Goal: Task Accomplishment & Management: Manage account settings

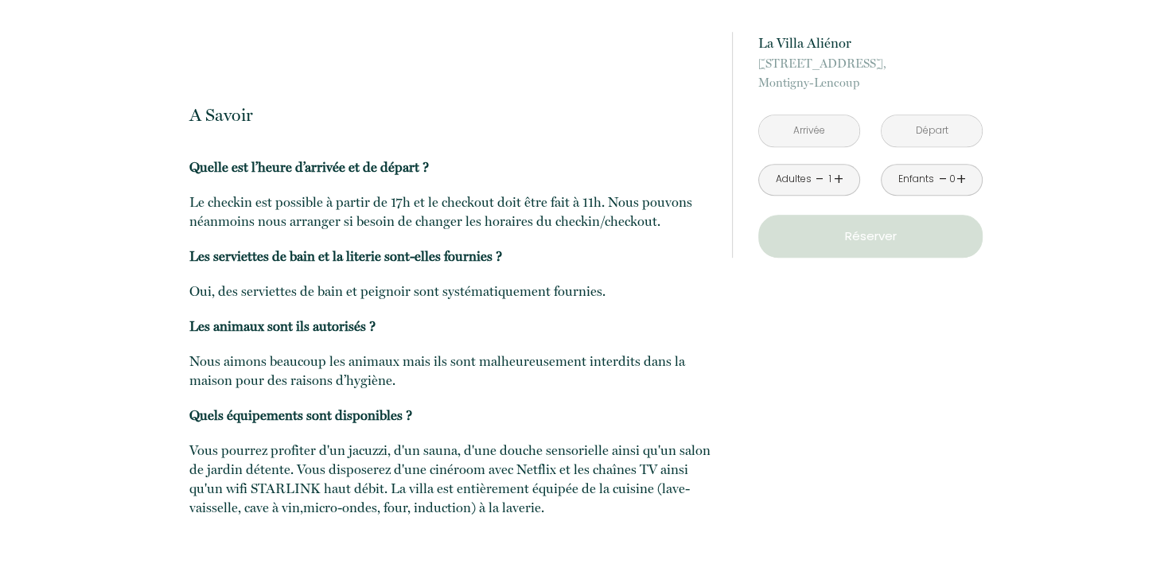
scroll to position [1568, 0]
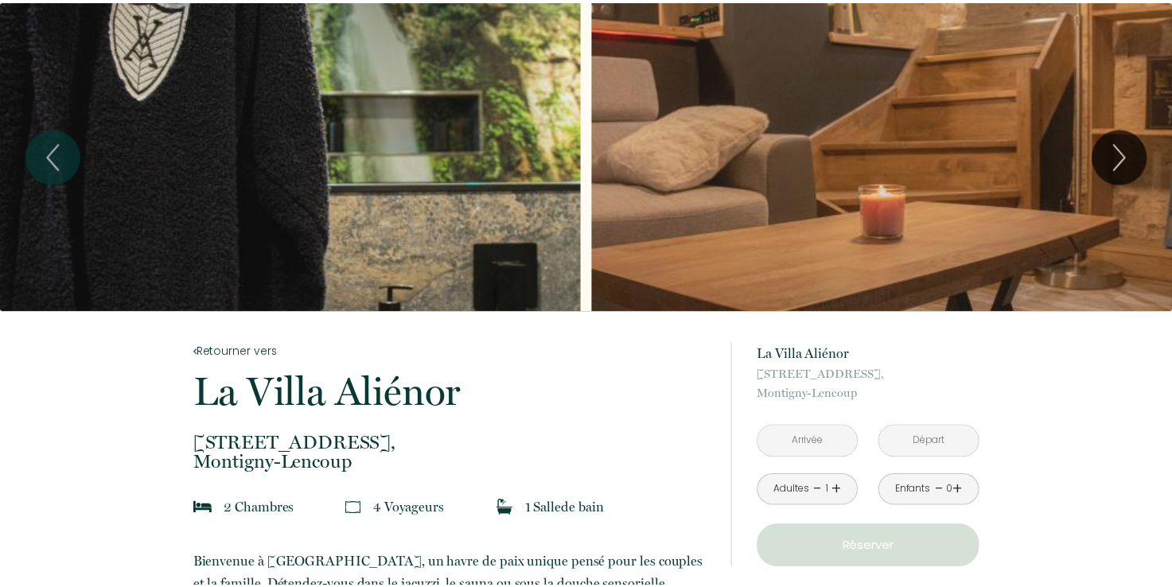
scroll to position [1568, 0]
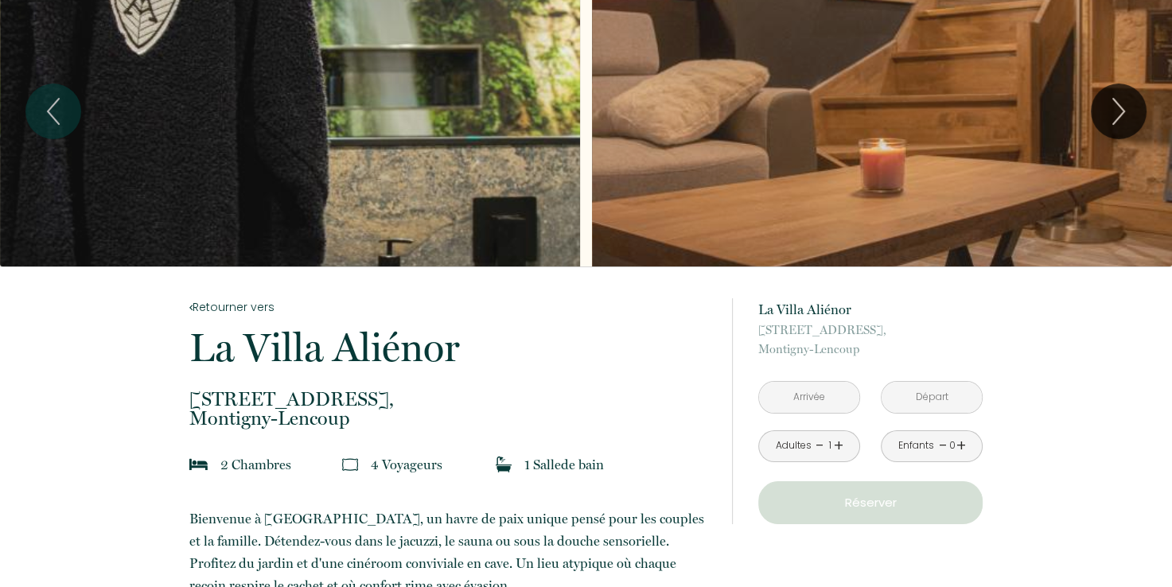
scroll to position [0, 0]
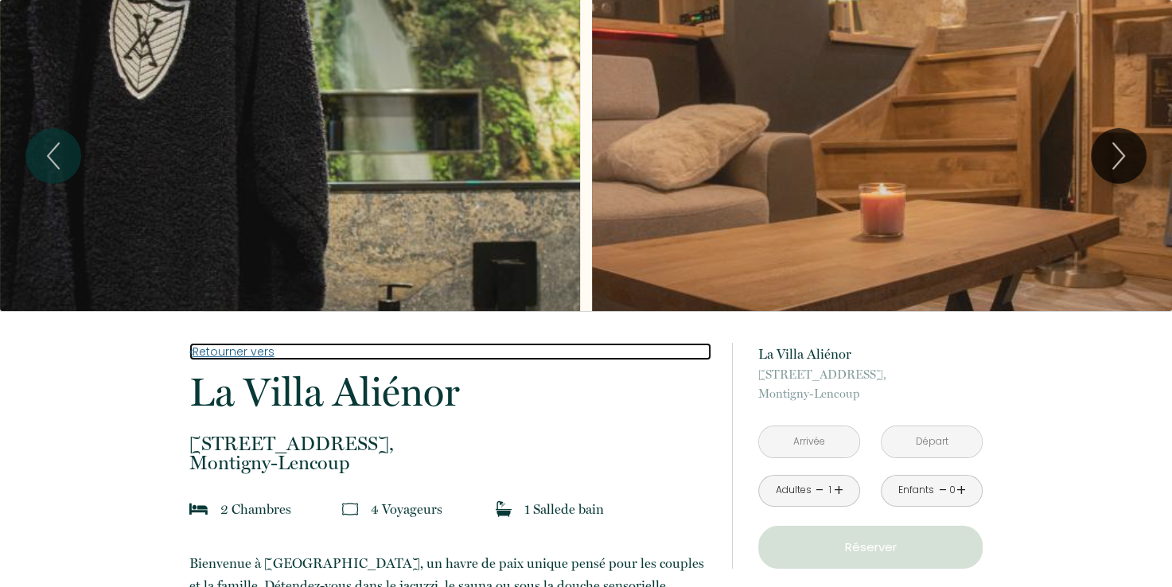
drag, startPoint x: 1165, startPoint y: 530, endPoint x: 604, endPoint y: 359, distance: 586.2
click at [604, 359] on link "Retourner vers" at bounding box center [450, 351] width 522 height 17
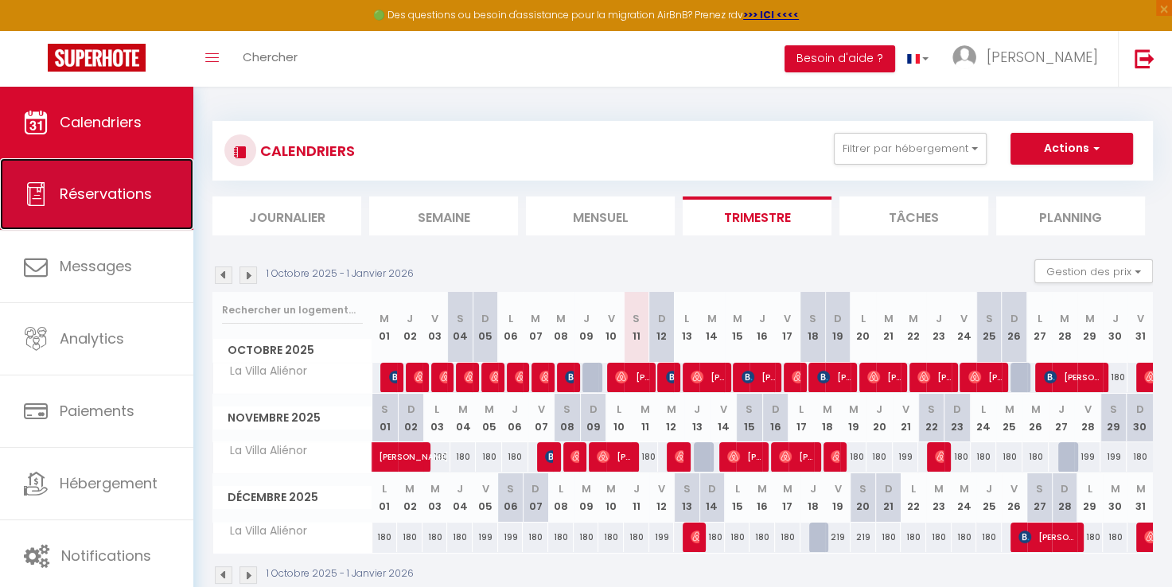
click at [129, 182] on link "Réservations" at bounding box center [96, 194] width 193 height 72
select select "not_cancelled"
